Goal: Navigation & Orientation: Find specific page/section

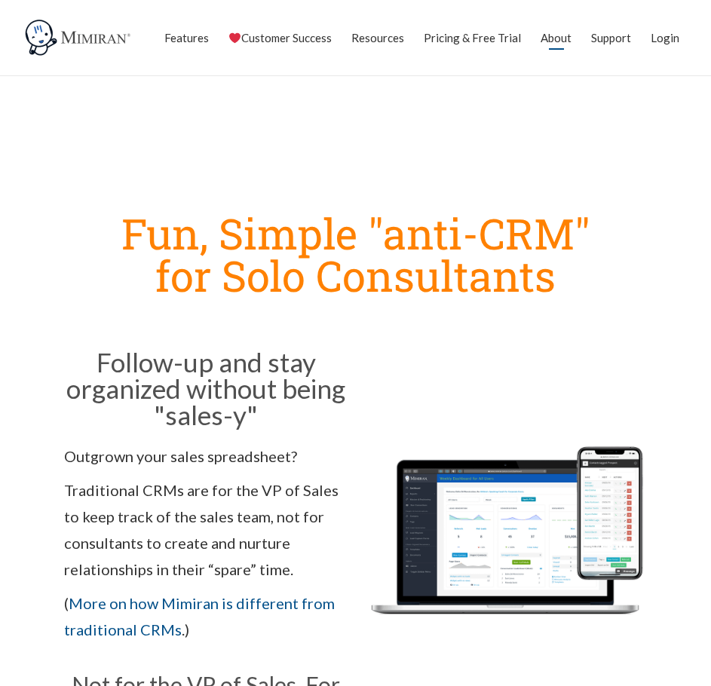
click at [554, 41] on link "About" at bounding box center [555, 38] width 31 height 38
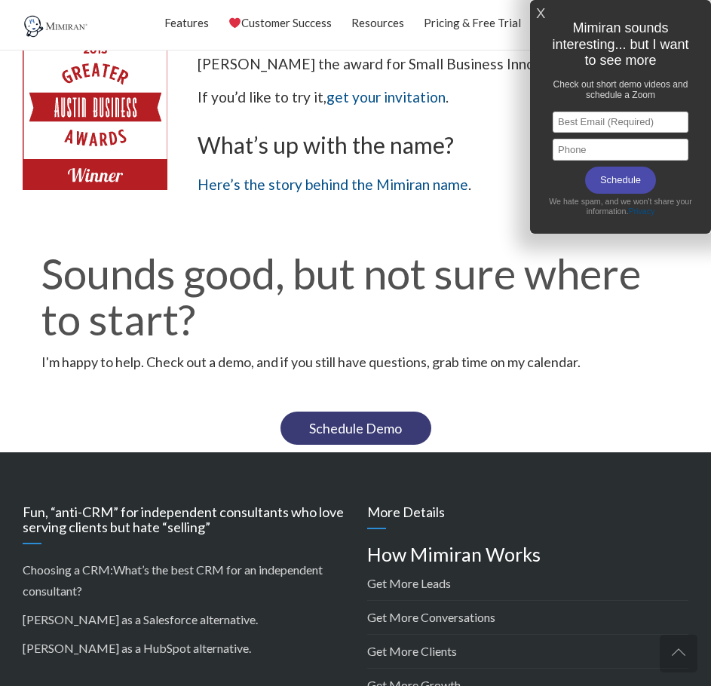
scroll to position [1318, 0]
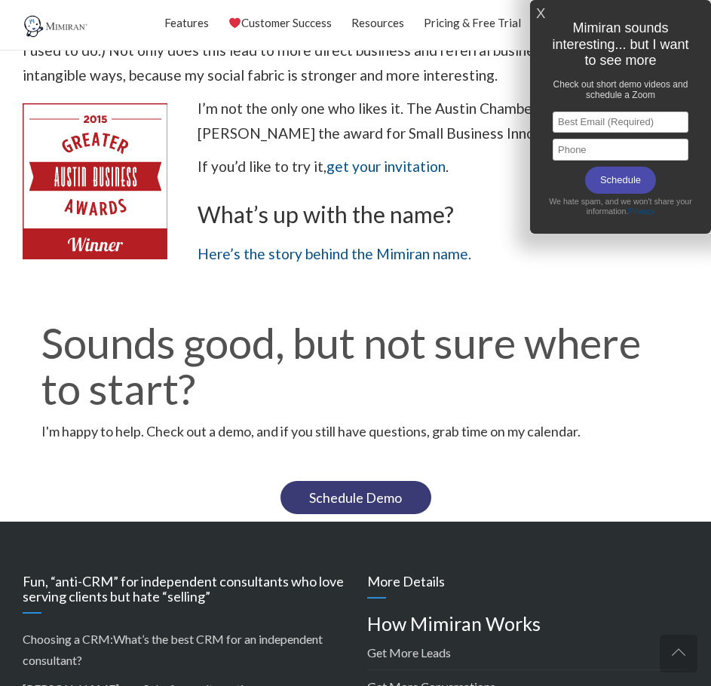
click at [541, 11] on link "X" at bounding box center [540, 14] width 9 height 25
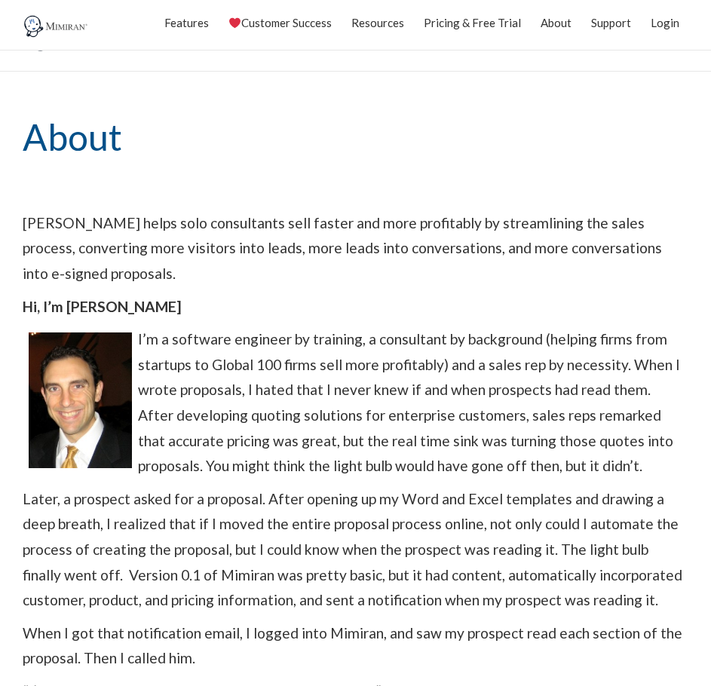
scroll to position [0, 0]
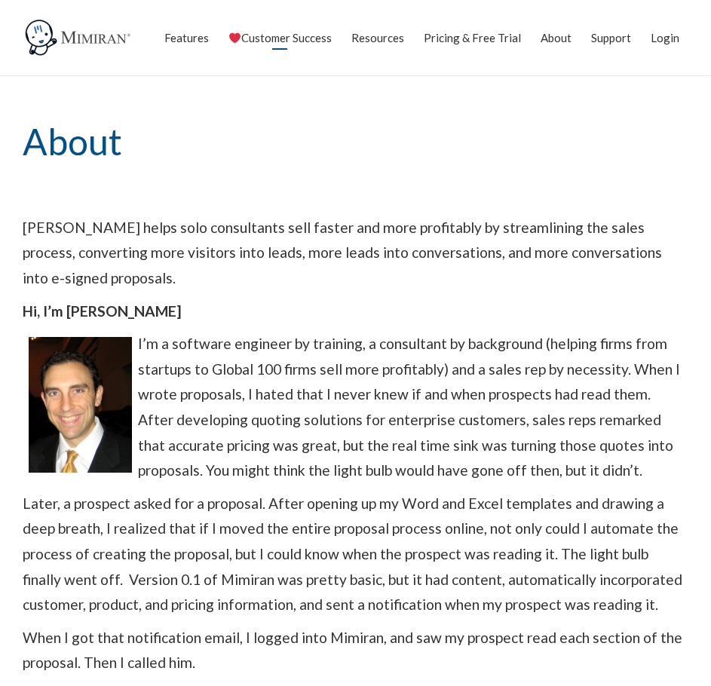
click at [285, 41] on link "Customer Success" at bounding box center [279, 38] width 103 height 38
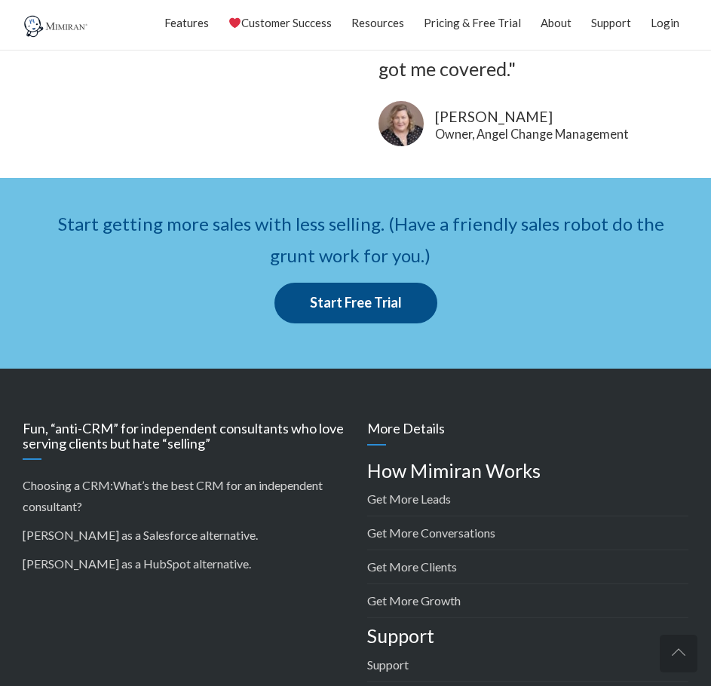
scroll to position [4824, 0]
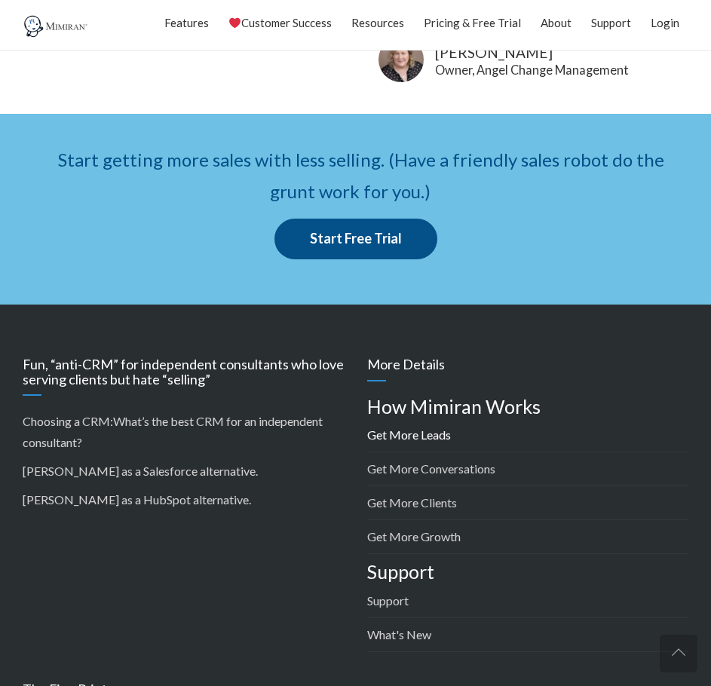
click at [396, 427] on link "Get More Leads" at bounding box center [409, 434] width 84 height 14
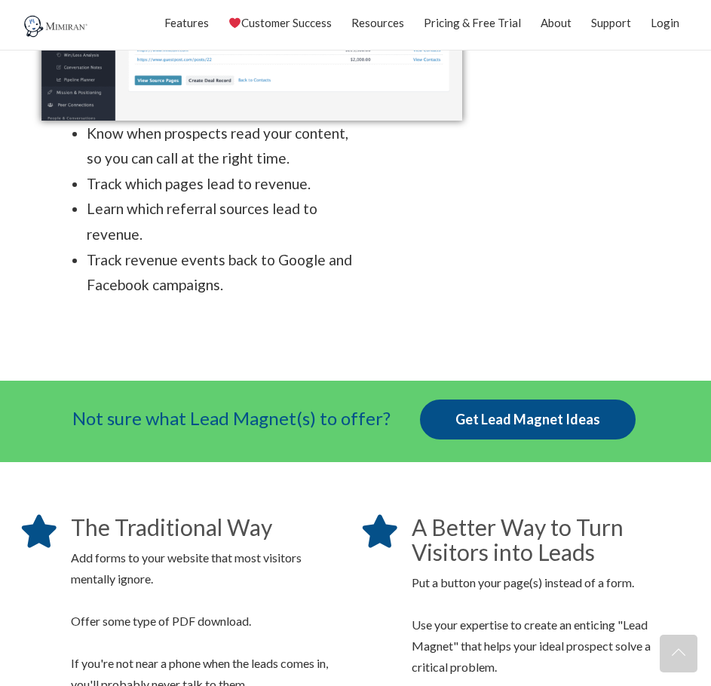
scroll to position [1960, 0]
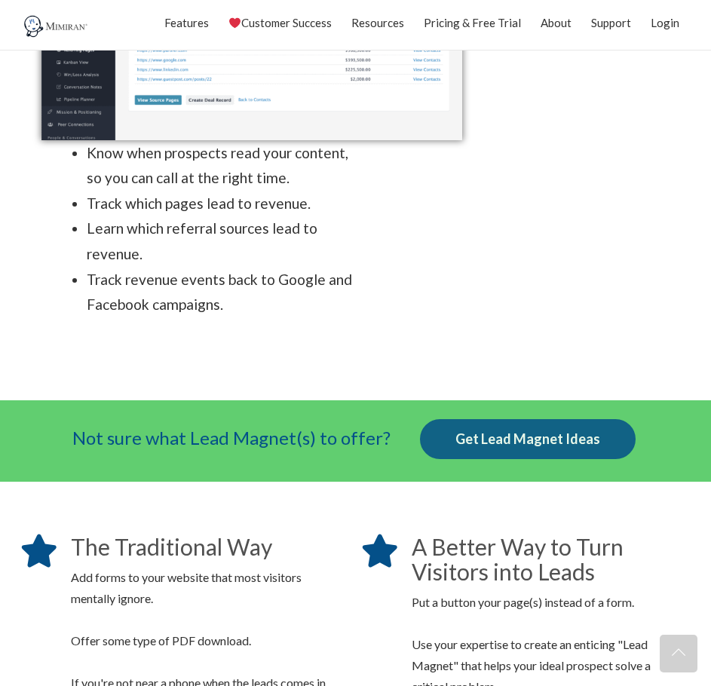
click at [519, 419] on link "Get Lead Magnet Ideas" at bounding box center [528, 439] width 216 height 41
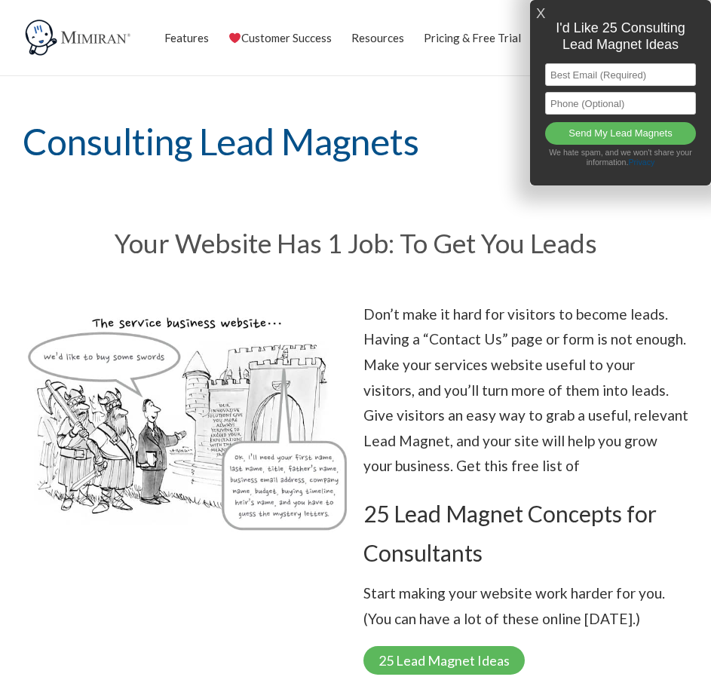
click at [537, 11] on link "X" at bounding box center [540, 14] width 9 height 25
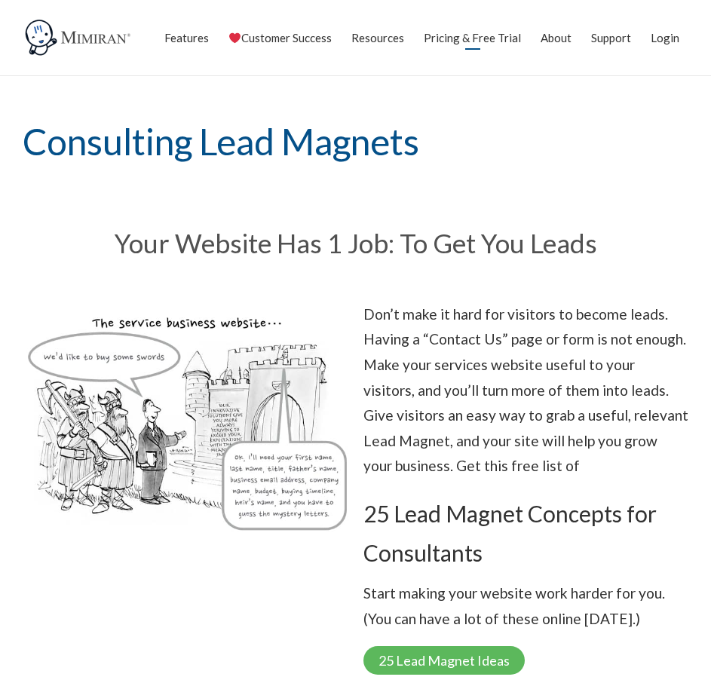
click at [473, 37] on link "Pricing & Free Trial" at bounding box center [472, 38] width 97 height 38
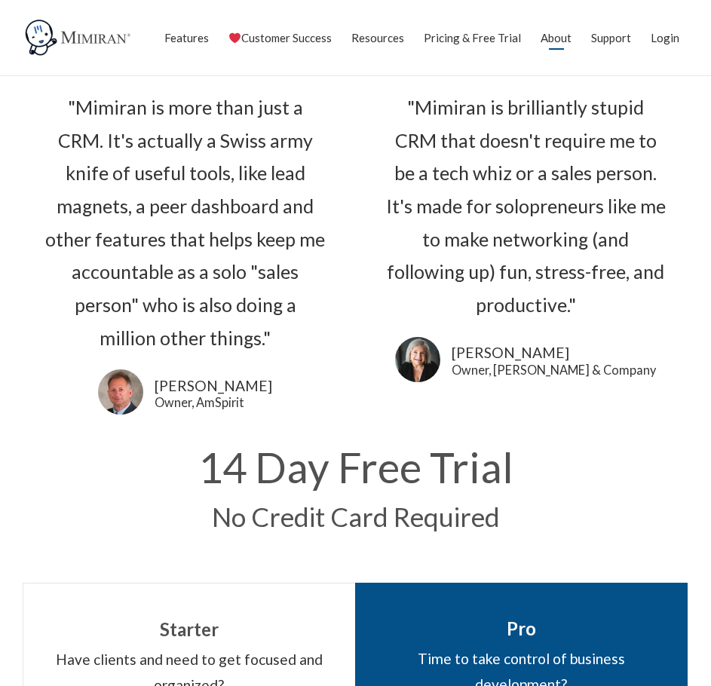
click at [549, 39] on link "About" at bounding box center [555, 38] width 31 height 38
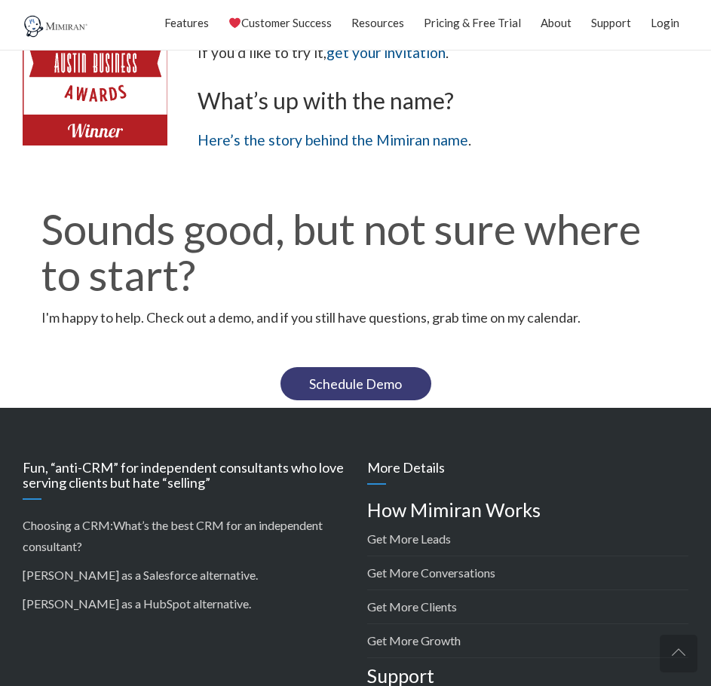
scroll to position [1357, 0]
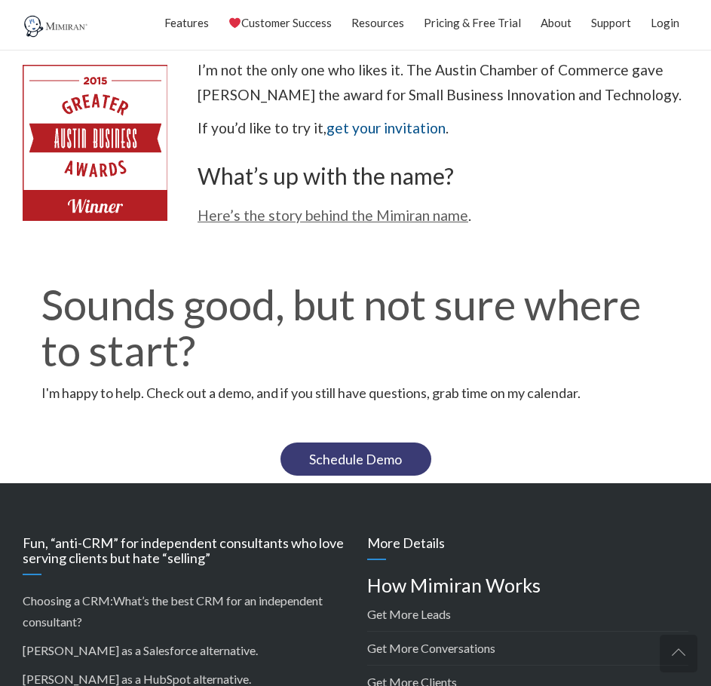
click at [341, 217] on link "Here’s the story behind the Mimiran name" at bounding box center [332, 215] width 271 height 17
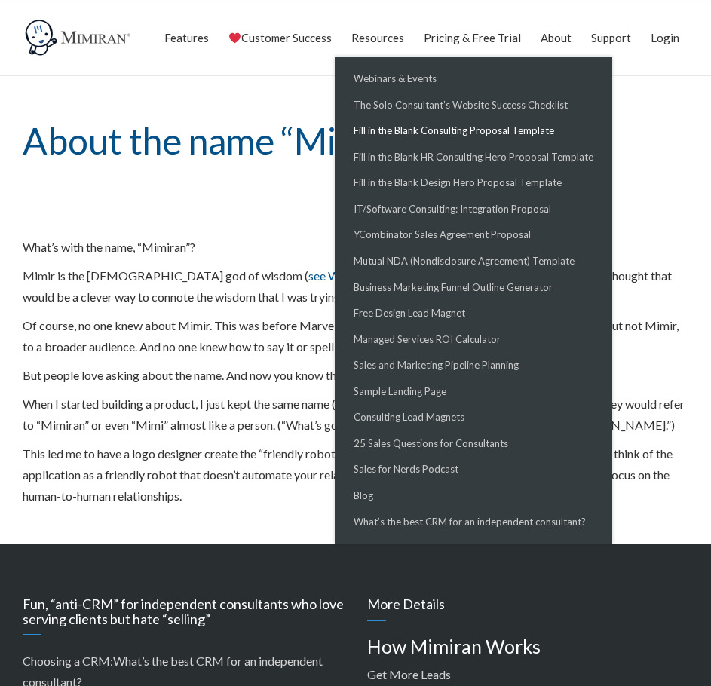
click at [443, 129] on link "Fill in the Blank Consulting Proposal Template" at bounding box center [473, 131] width 270 height 26
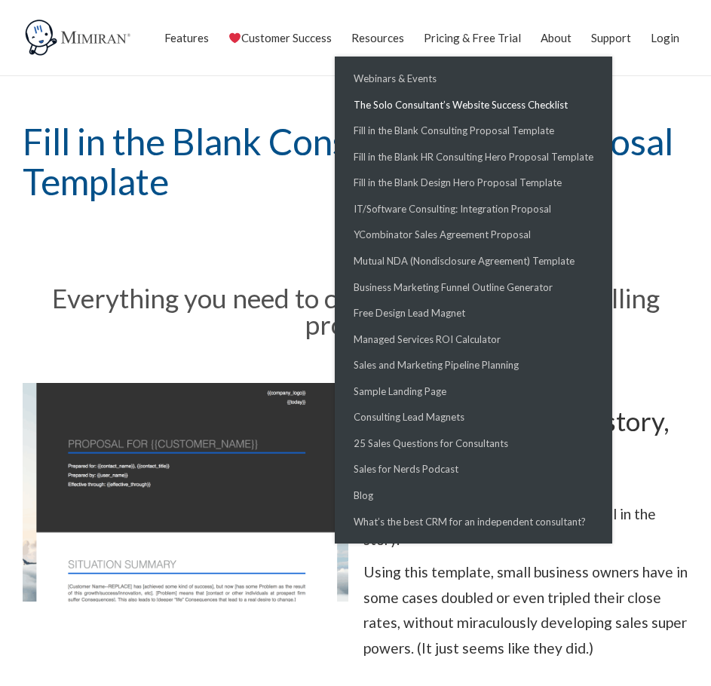
click at [391, 99] on link "The Solo Consultant’s Website Success Checklist" at bounding box center [473, 105] width 270 height 26
